Goal: Transaction & Acquisition: Download file/media

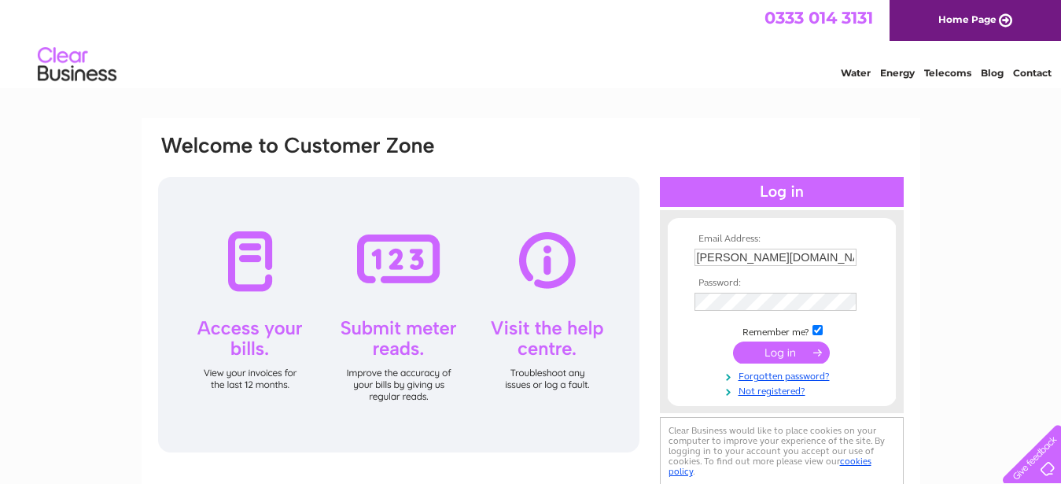
click at [780, 351] on input "submit" at bounding box center [781, 352] width 97 height 22
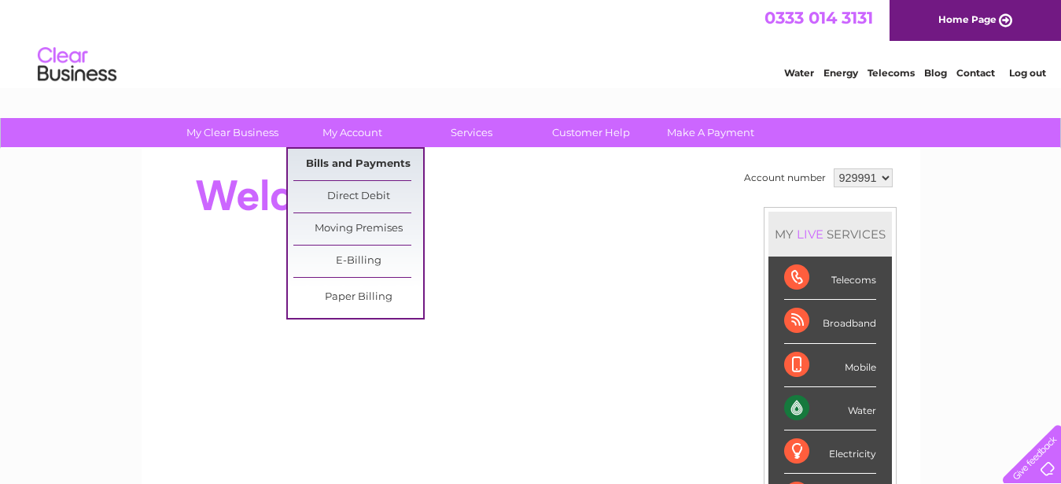
click at [352, 163] on link "Bills and Payments" at bounding box center [358, 164] width 130 height 31
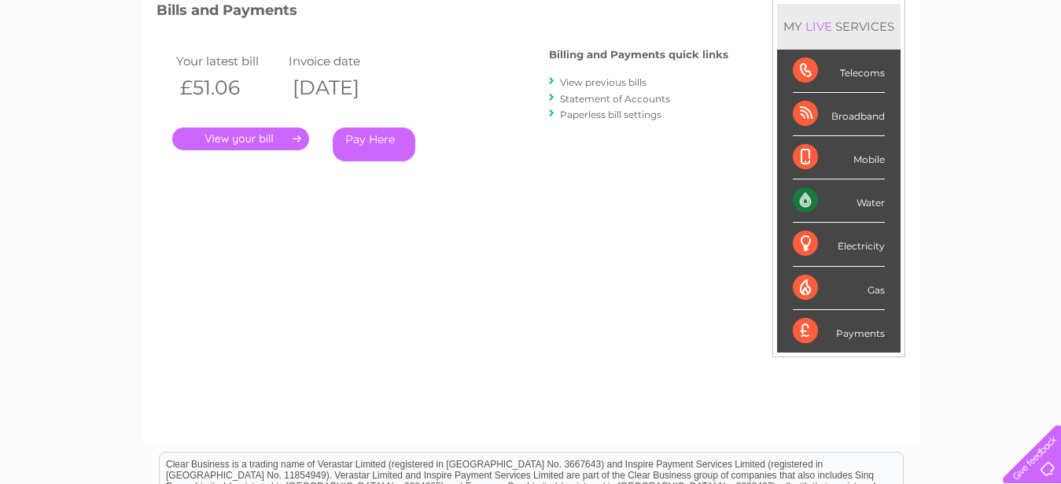
scroll to position [146, 0]
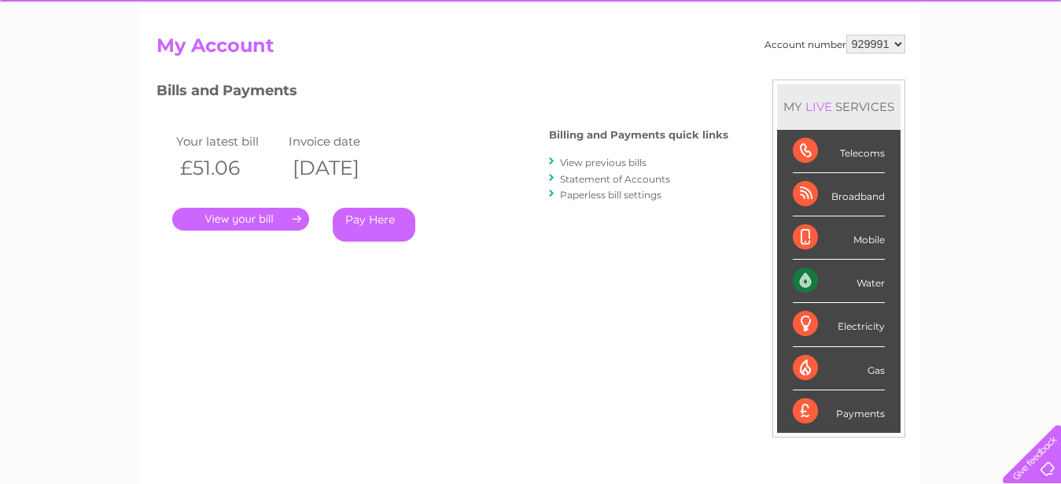
click at [246, 216] on link "." at bounding box center [240, 219] width 137 height 23
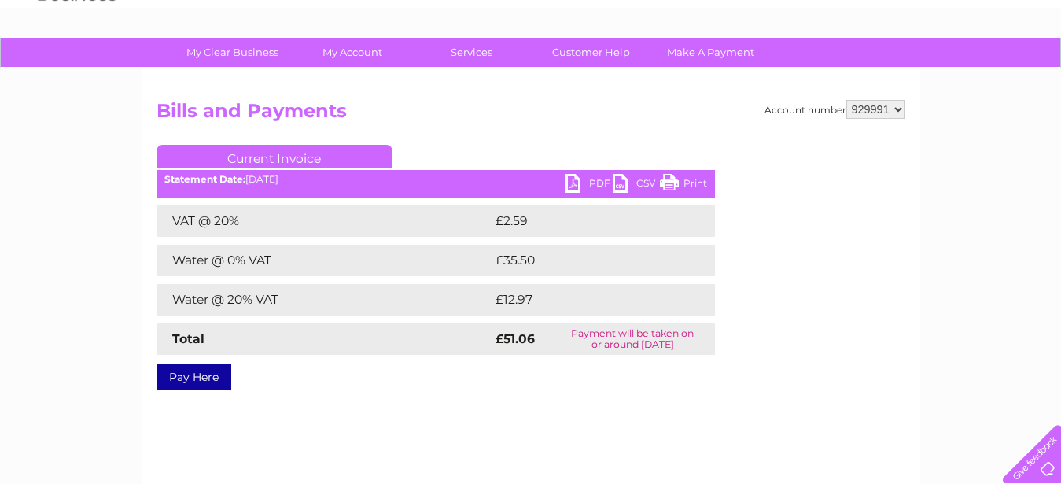
scroll to position [160, 0]
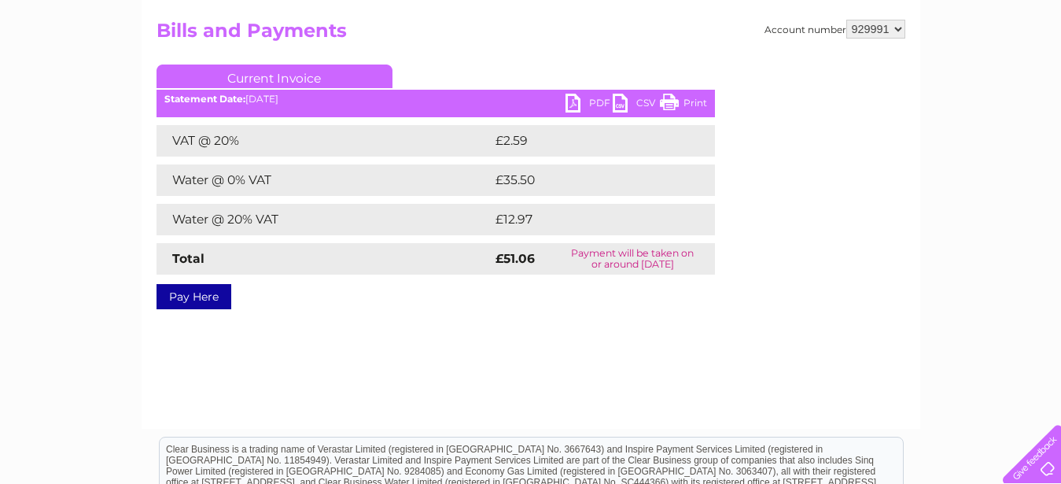
click at [571, 101] on link "PDF" at bounding box center [588, 105] width 47 height 23
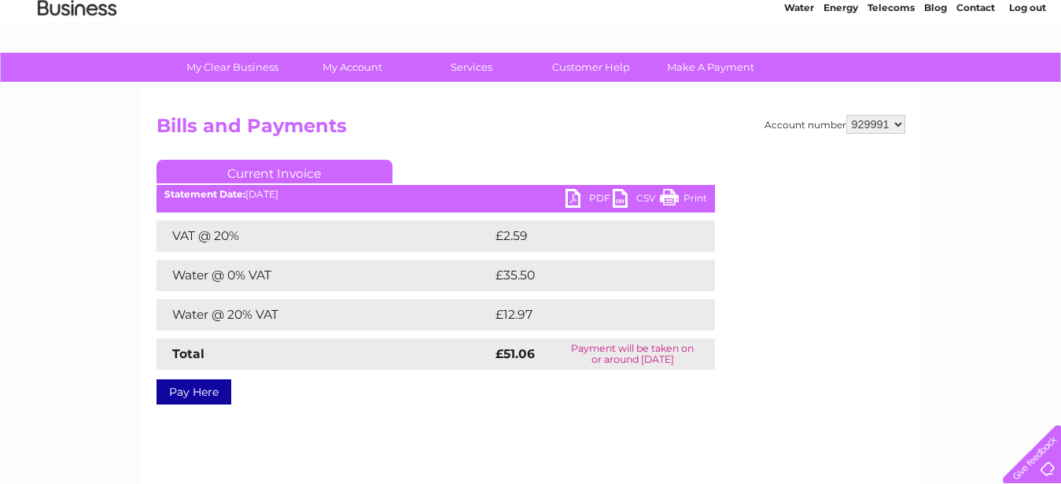
scroll to position [0, 0]
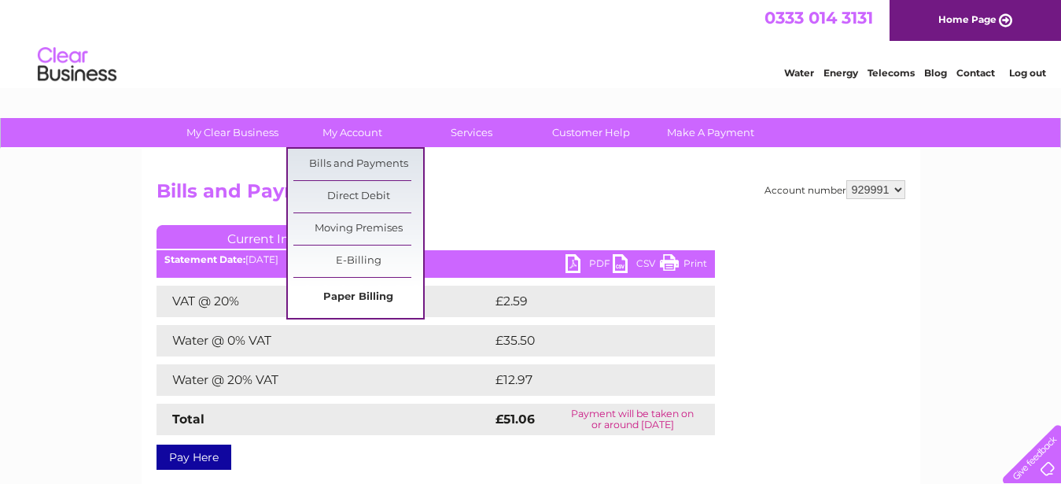
click at [349, 295] on link "Paper Billing" at bounding box center [358, 297] width 130 height 31
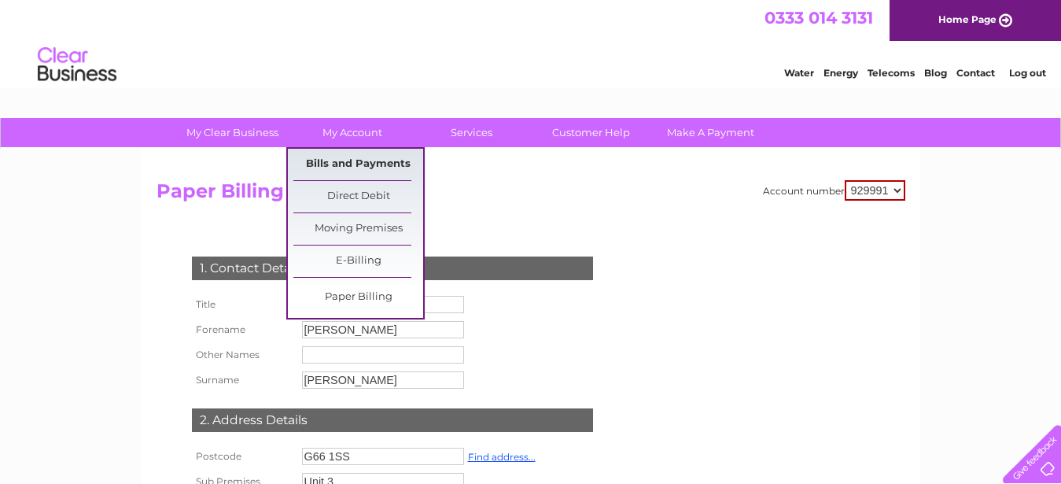
click at [342, 165] on link "Bills and Payments" at bounding box center [358, 164] width 130 height 31
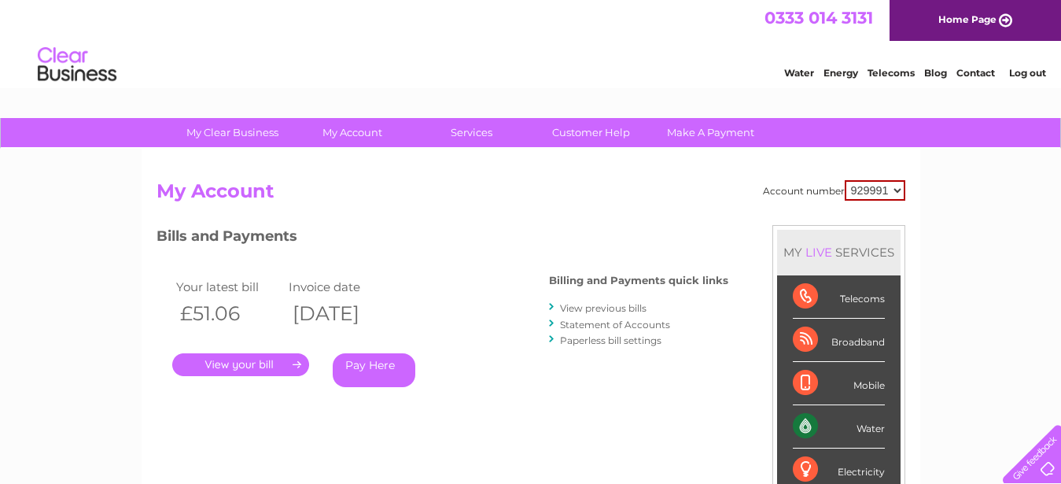
click at [577, 309] on link "View previous bills" at bounding box center [603, 308] width 87 height 12
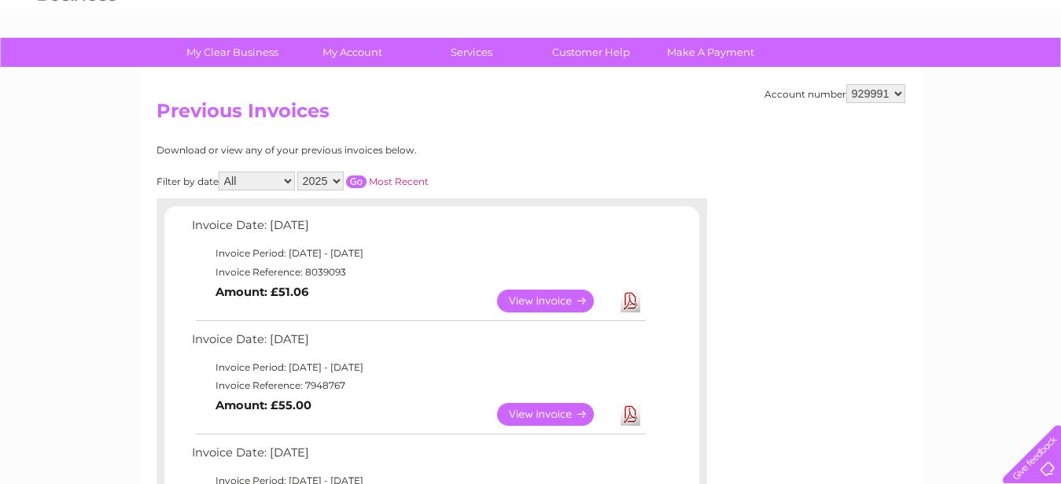
scroll to position [160, 0]
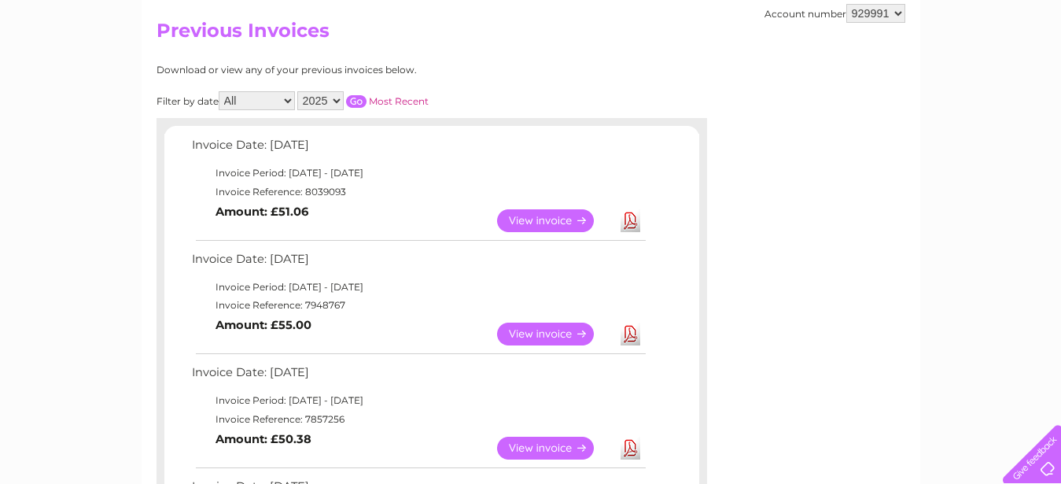
click at [630, 335] on link "Download" at bounding box center [631, 333] width 20 height 23
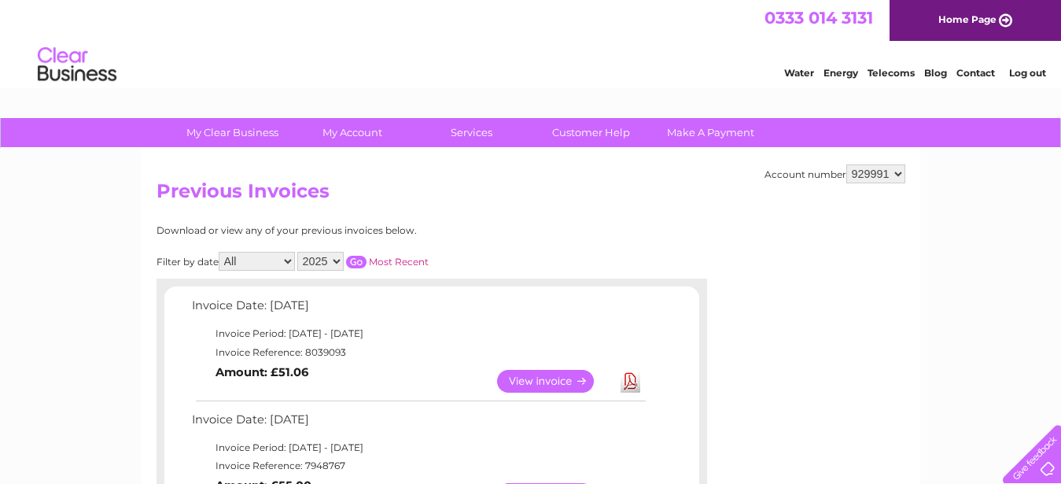
click at [1022, 76] on link "Log out" at bounding box center [1027, 73] width 37 height 12
